Goal: Task Accomplishment & Management: Manage account settings

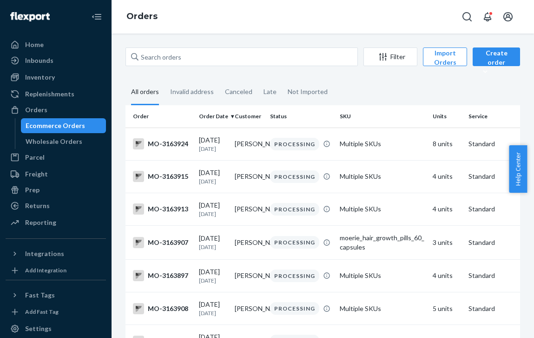
click at [246, 9] on div "Orders" at bounding box center [323, 16] width 423 height 33
drag, startPoint x: 133, startPoint y: 16, endPoint x: 173, endPoint y: 19, distance: 39.2
click at [133, 16] on link "Orders" at bounding box center [141, 16] width 31 height 10
click at [191, 13] on div "Orders" at bounding box center [323, 16] width 423 height 33
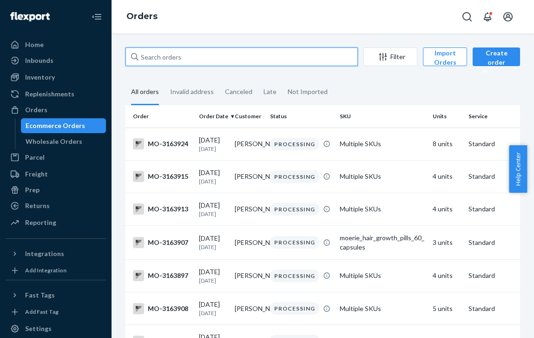
click at [193, 58] on input "text" at bounding box center [242, 56] width 233 height 19
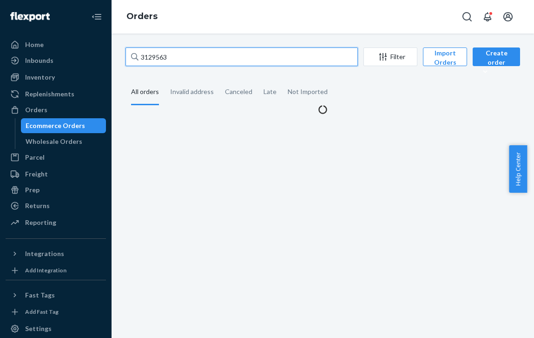
type input "3129563"
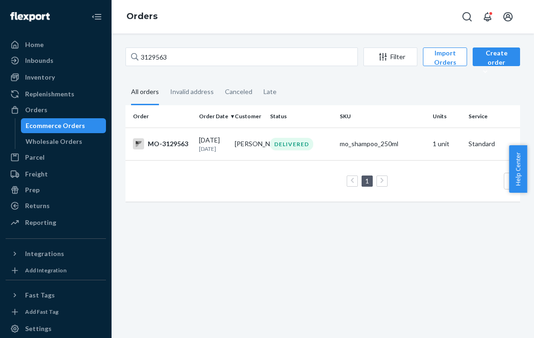
drag, startPoint x: 226, startPoint y: 14, endPoint x: 221, endPoint y: 20, distance: 6.9
click at [226, 14] on div "Orders" at bounding box center [323, 16] width 423 height 33
click at [237, 144] on td "[PERSON_NAME]" at bounding box center [249, 143] width 36 height 33
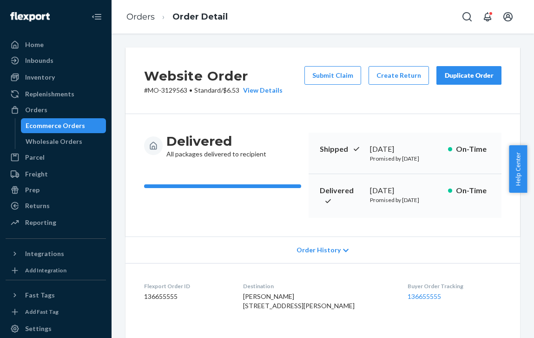
drag, startPoint x: 246, startPoint y: 27, endPoint x: 241, endPoint y: 39, distance: 12.5
click at [246, 27] on div "Orders Order Detail" at bounding box center [323, 16] width 423 height 33
click at [297, 11] on div "Orders Order Detail" at bounding box center [323, 16] width 423 height 33
click at [379, 80] on button "Create Return" at bounding box center [399, 75] width 60 height 19
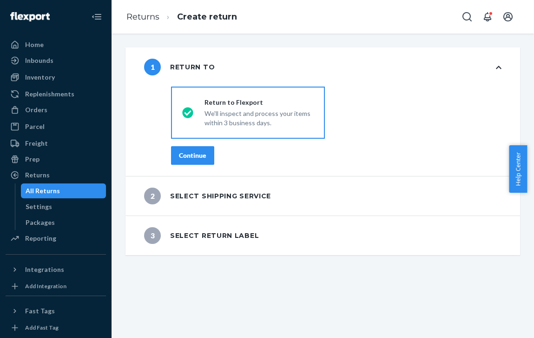
click at [196, 159] on div "Continue" at bounding box center [192, 155] width 27 height 9
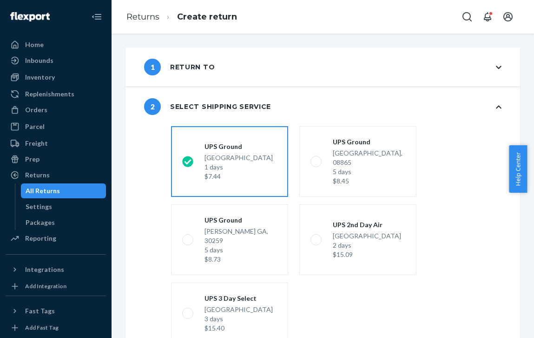
drag, startPoint x: 46, startPoint y: 113, endPoint x: 105, endPoint y: 110, distance: 59.1
click at [46, 113] on div "Orders" at bounding box center [36, 109] width 22 height 9
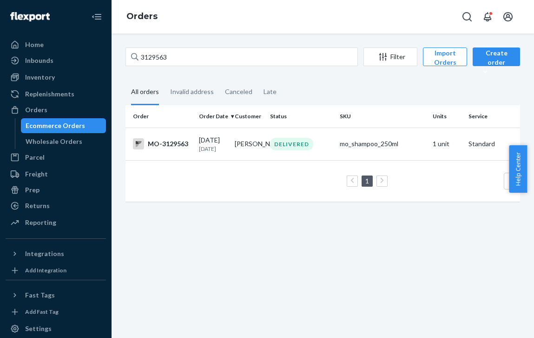
click at [225, 11] on div "Orders" at bounding box center [323, 16] width 423 height 33
click at [245, 137] on td "[PERSON_NAME]" at bounding box center [249, 143] width 36 height 33
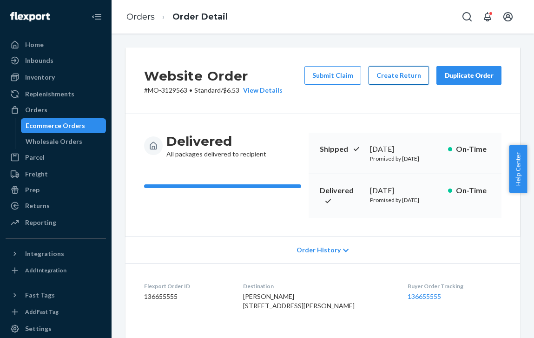
click at [390, 81] on button "Create Return" at bounding box center [399, 75] width 60 height 19
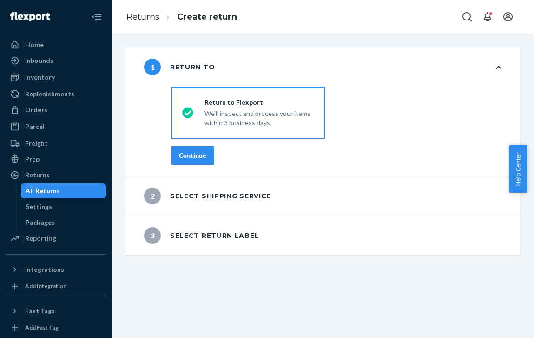
click at [195, 155] on div "Continue" at bounding box center [192, 155] width 27 height 9
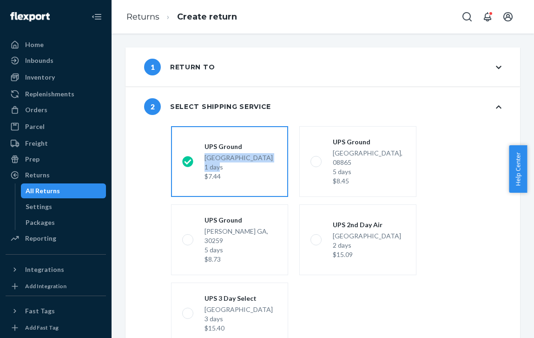
drag, startPoint x: 194, startPoint y: 156, endPoint x: 220, endPoint y: 161, distance: 27.1
click at [220, 161] on div "[GEOGRAPHIC_DATA] 1 days $7.44" at bounding box center [233, 161] width 80 height 39
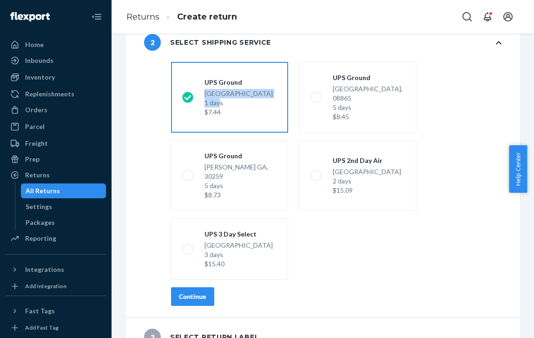
click at [199, 292] on div "Continue" at bounding box center [192, 296] width 27 height 9
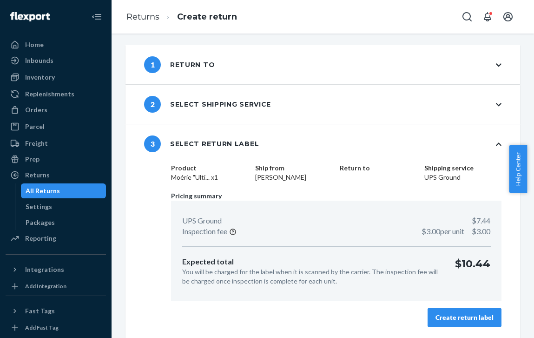
click at [454, 316] on div "Create return label" at bounding box center [465, 317] width 58 height 9
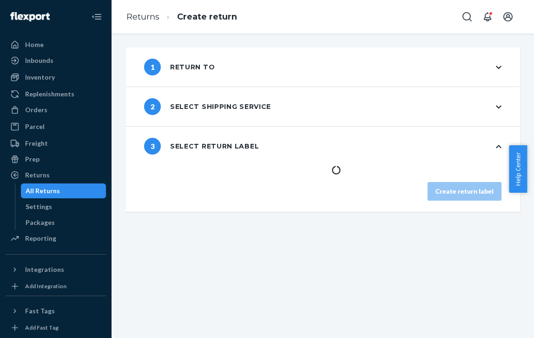
scroll to position [0, 0]
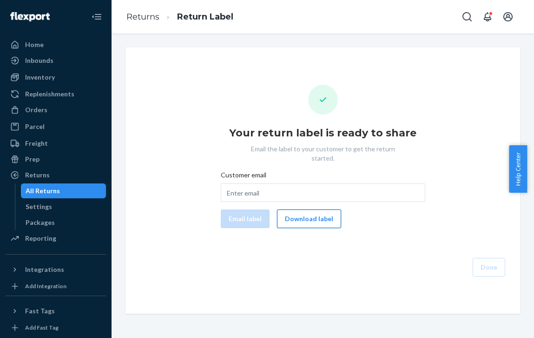
click at [293, 209] on button "Download label" at bounding box center [309, 218] width 64 height 19
click at [286, 15] on div "Returns Return Label" at bounding box center [323, 16] width 423 height 33
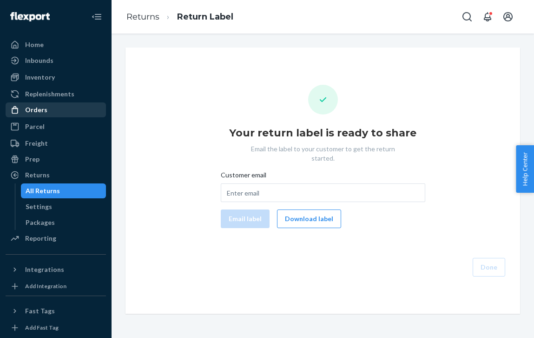
click at [35, 103] on link "Orders" at bounding box center [56, 109] width 100 height 15
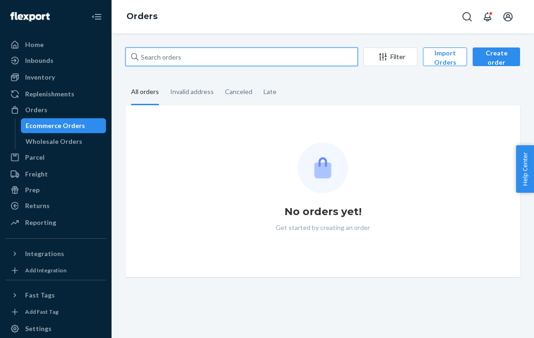
click at [176, 56] on input "text" at bounding box center [242, 56] width 233 height 19
paste input "Ginny Gahring"
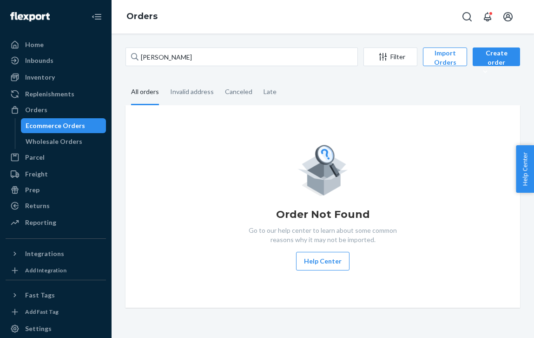
click at [208, 10] on div "Orders" at bounding box center [323, 16] width 423 height 33
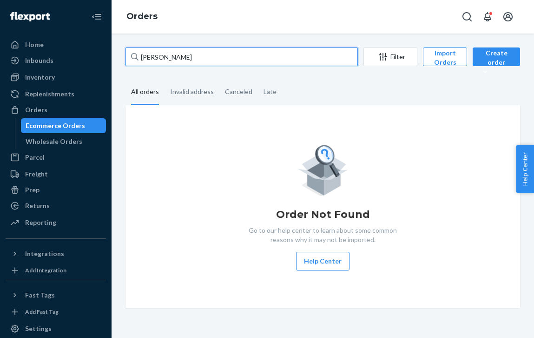
click at [142, 57] on input "Ginny Gahring" at bounding box center [242, 56] width 233 height 19
click at [279, 60] on input "Ginny Gahring" at bounding box center [242, 56] width 233 height 19
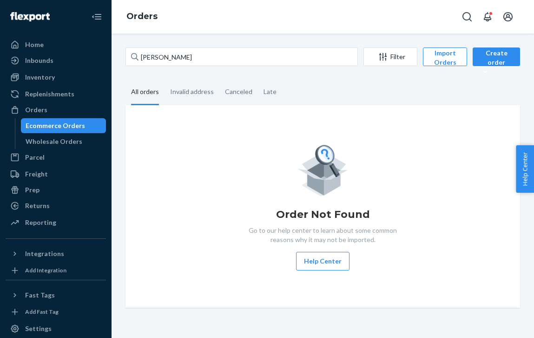
click at [224, 4] on div "Orders" at bounding box center [323, 16] width 423 height 33
click at [222, 18] on div "Orders" at bounding box center [323, 16] width 423 height 33
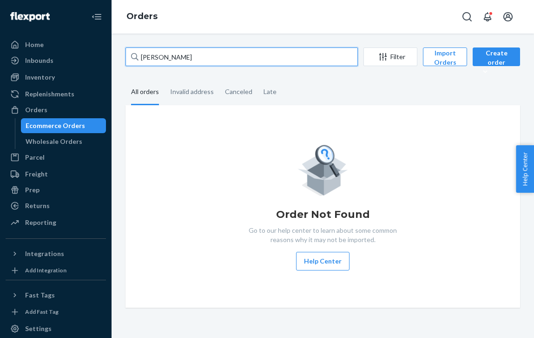
drag, startPoint x: 176, startPoint y: 61, endPoint x: 116, endPoint y: 55, distance: 59.8
click at [116, 55] on div "Ginny Gahring Filter Import Orders Create order Ecommerce order Removal order A…" at bounding box center [323, 185] width 423 height 304
paste input "2680629"
type input "2680629"
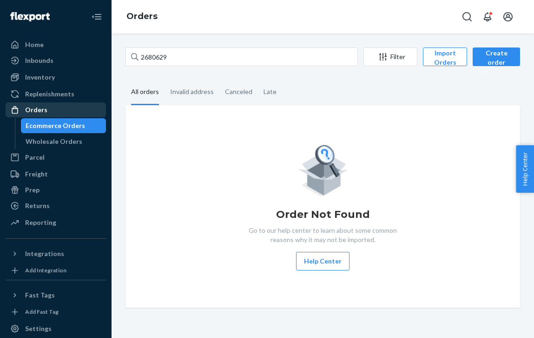
click at [32, 107] on div "Orders" at bounding box center [36, 109] width 22 height 9
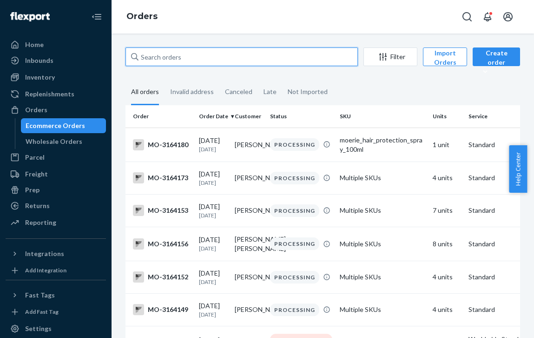
paste input "2680629"
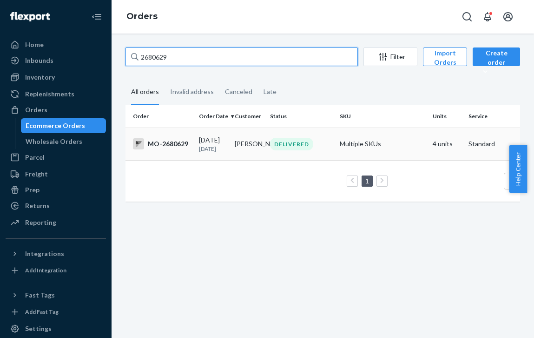
type input "2680629"
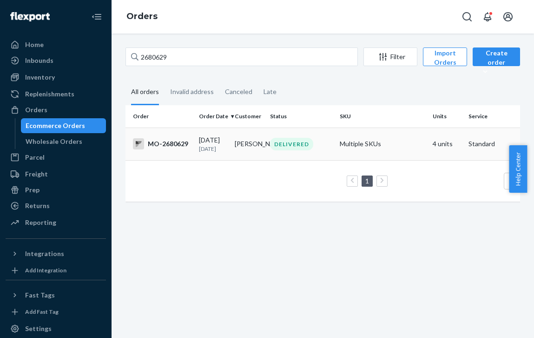
click at [254, 154] on td "Ginny Bucy" at bounding box center [249, 143] width 36 height 33
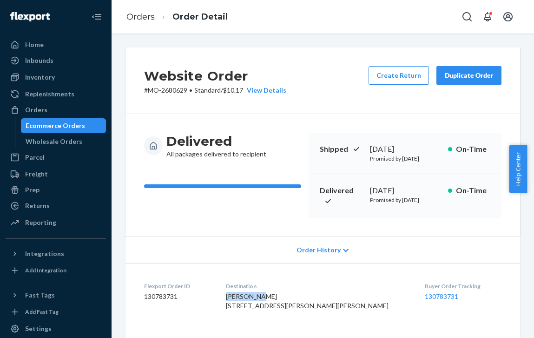
drag, startPoint x: 288, startPoint y: 298, endPoint x: 249, endPoint y: 297, distance: 39.1
click at [249, 297] on dl "Flexport Order ID 130783731 Destination Ginny Bucy 10041 Leslie Dr Davisburg, M…" at bounding box center [323, 298] width 395 height 70
copy span "Ginny Bucy"
click at [132, 20] on link "Orders" at bounding box center [140, 17] width 28 height 10
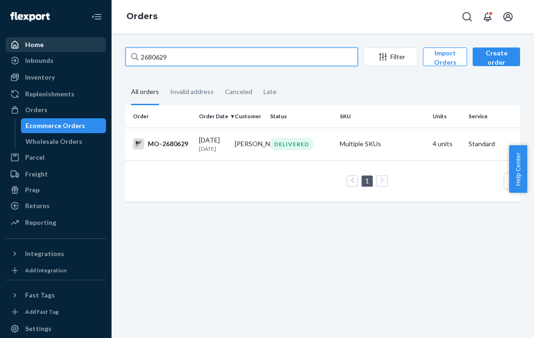
drag, startPoint x: 183, startPoint y: 60, endPoint x: 58, endPoint y: 40, distance: 127.2
click at [58, 40] on div "Home Inbounds Shipping Plans Problems Inventory Products Branded Packaging Repl…" at bounding box center [267, 169] width 534 height 338
paste input "Ginny Bucy"
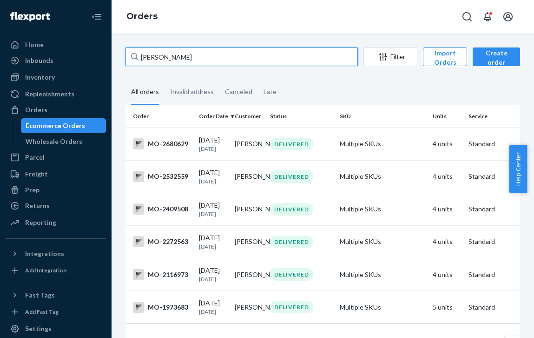
type input "Ginny Bucy"
